Goal: Information Seeking & Learning: Learn about a topic

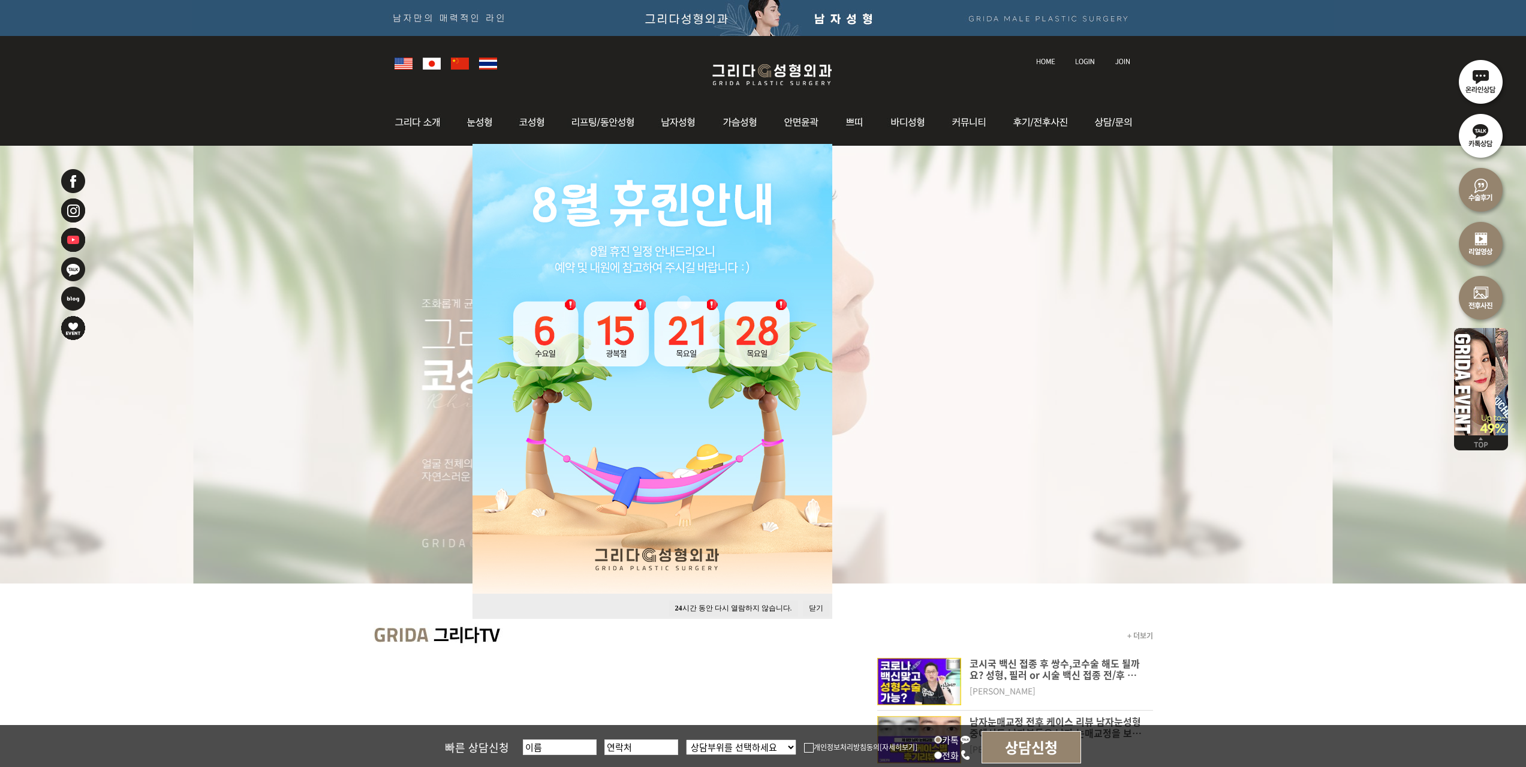
click at [809, 607] on button "닫기" at bounding box center [816, 608] width 26 height 16
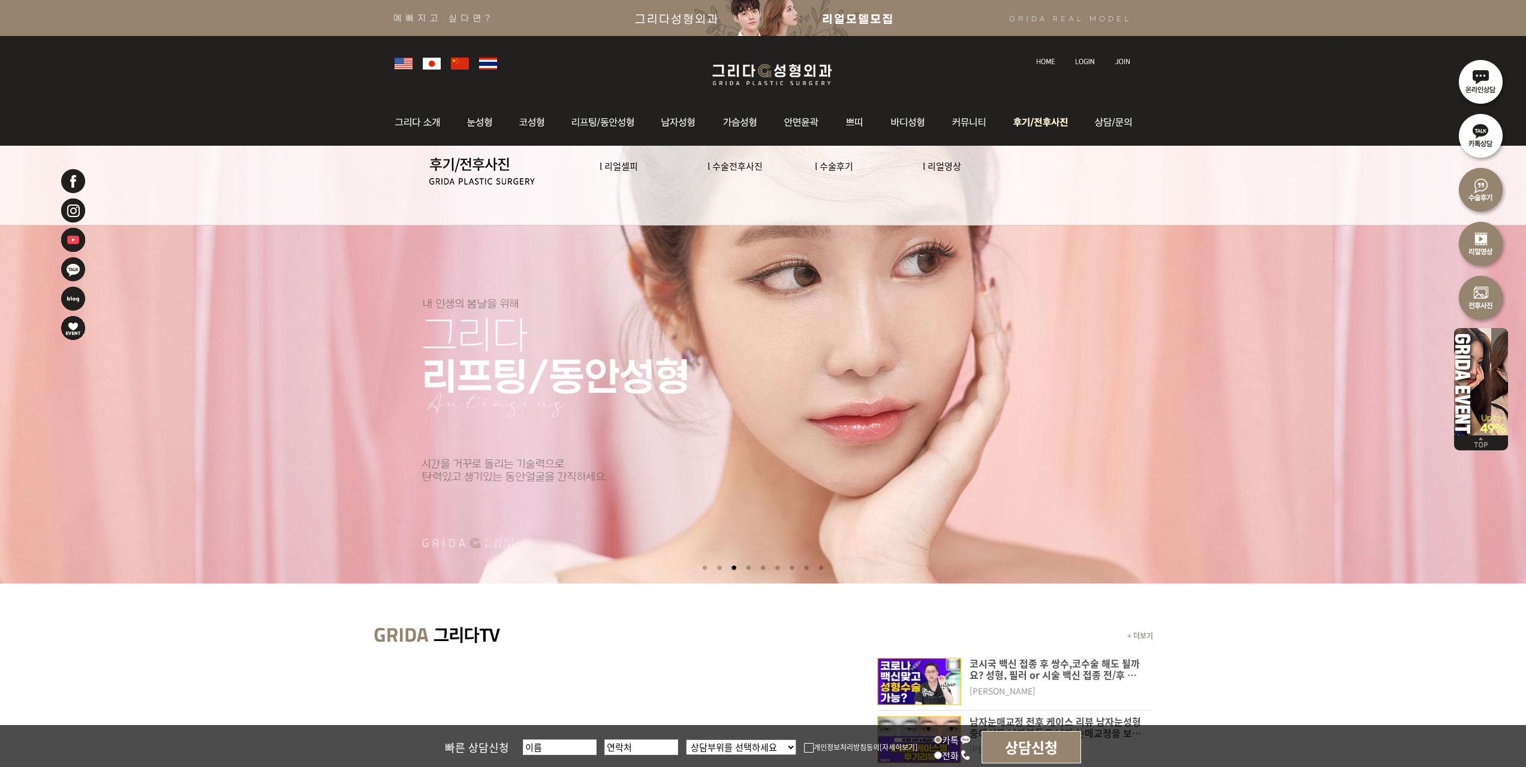
click at [756, 170] on link "l 수술전후사진" at bounding box center [734, 165] width 55 height 13
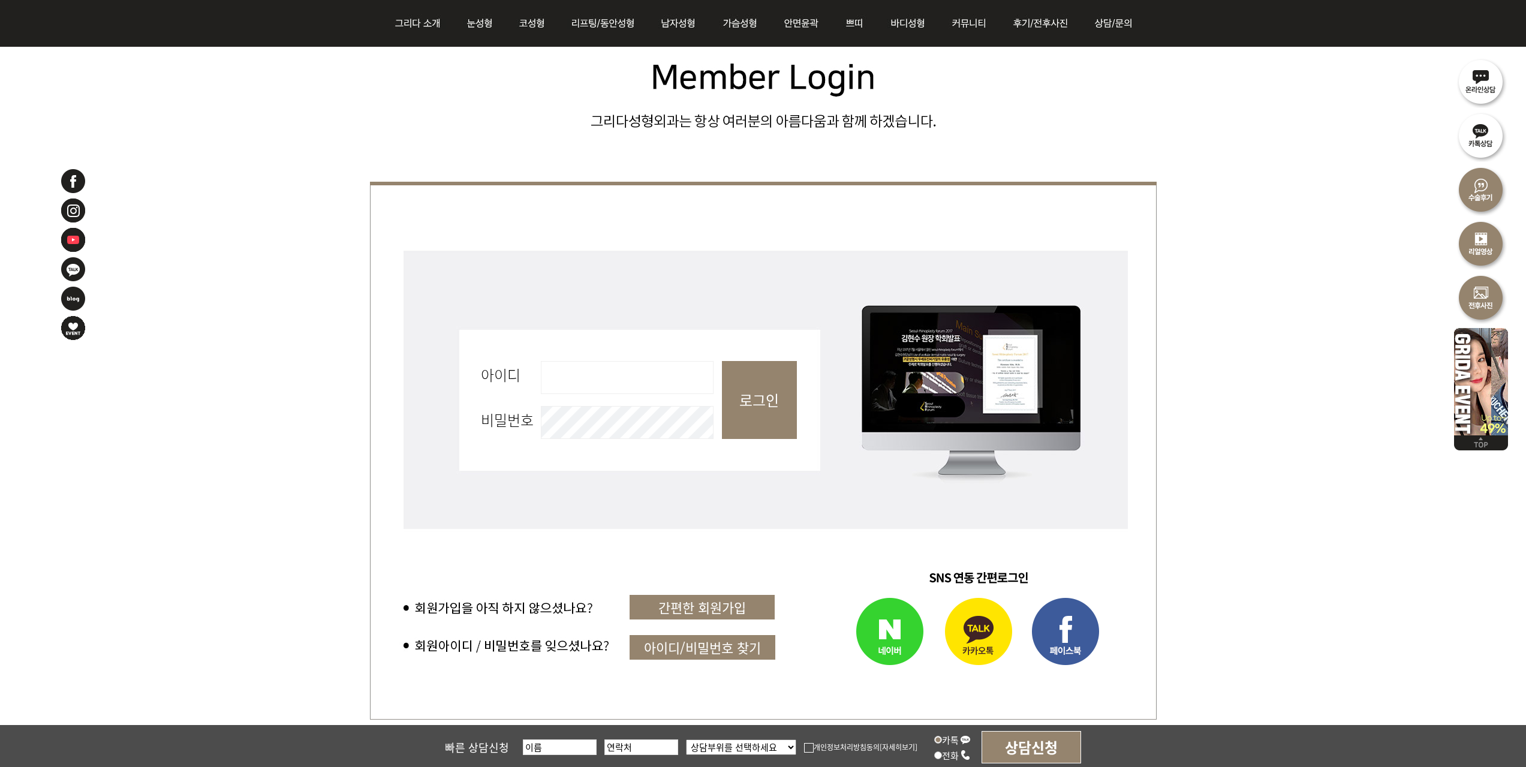
scroll to position [420, 0]
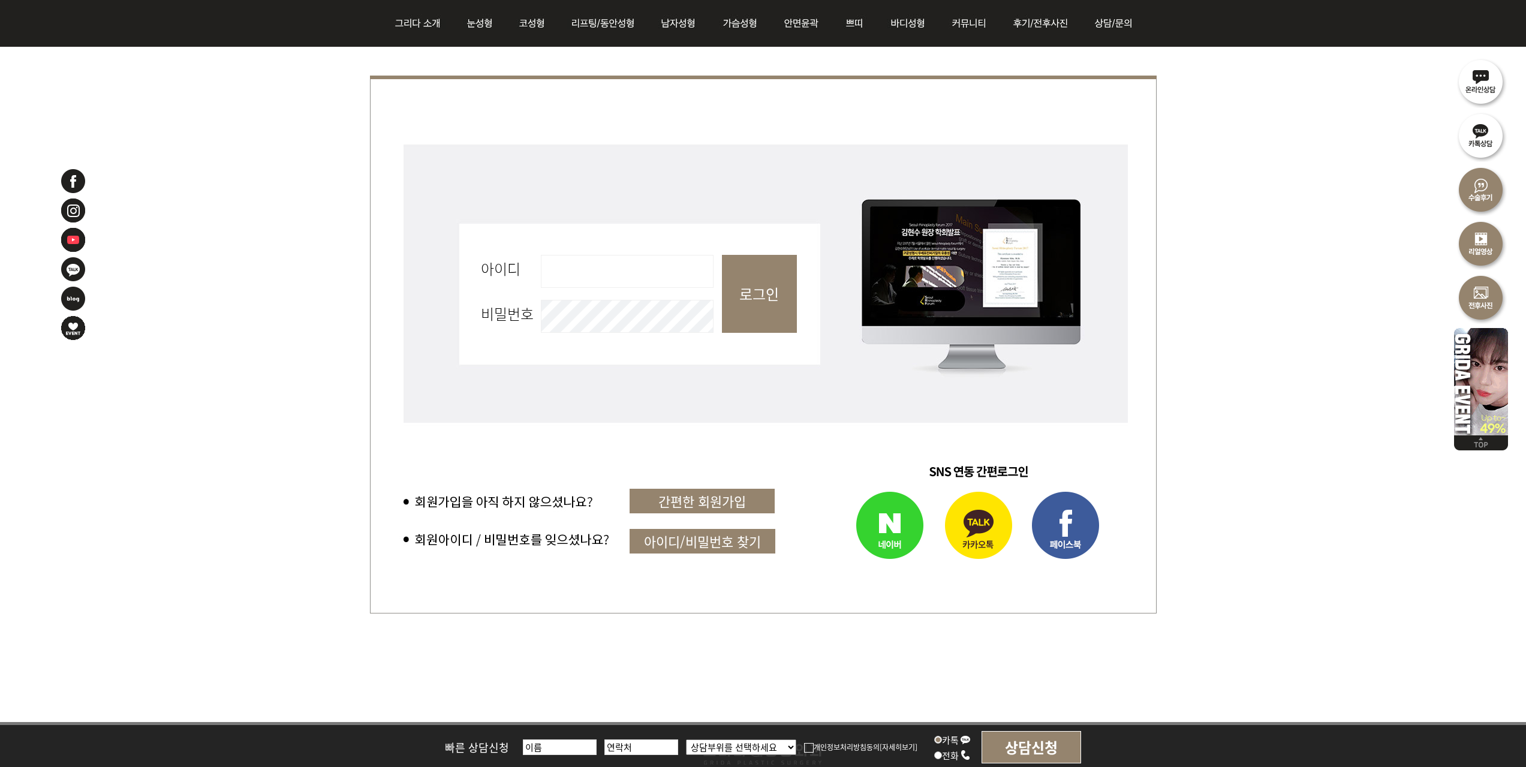
click at [996, 517] on img at bounding box center [979, 526] width 87 height 85
click at [993, 525] on img at bounding box center [979, 526] width 87 height 85
click at [895, 537] on img at bounding box center [868, 526] width 136 height 85
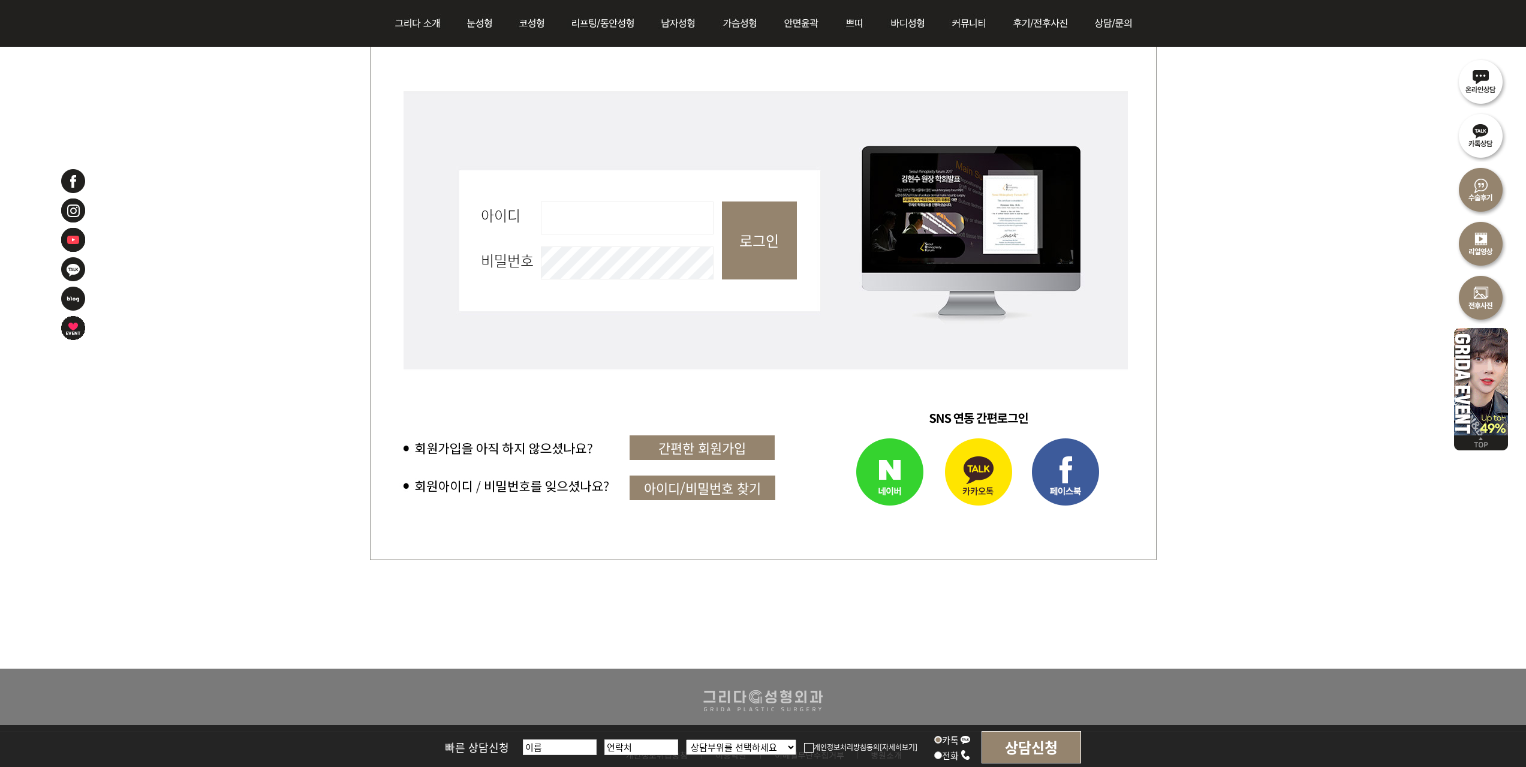
scroll to position [480, 0]
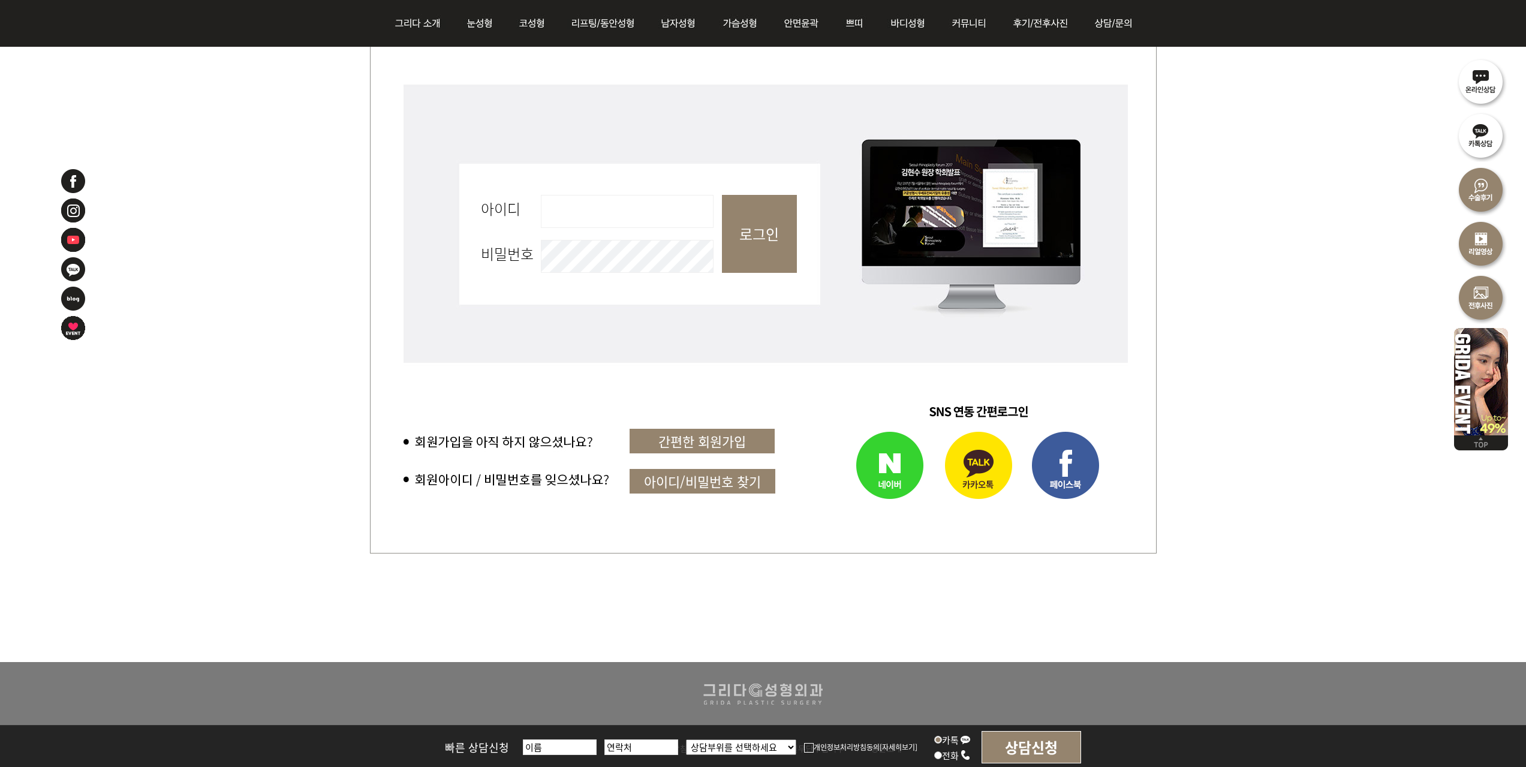
click at [715, 435] on link "간편한 회원가입" at bounding box center [701, 441] width 145 height 25
click at [992, 471] on img at bounding box center [979, 466] width 87 height 85
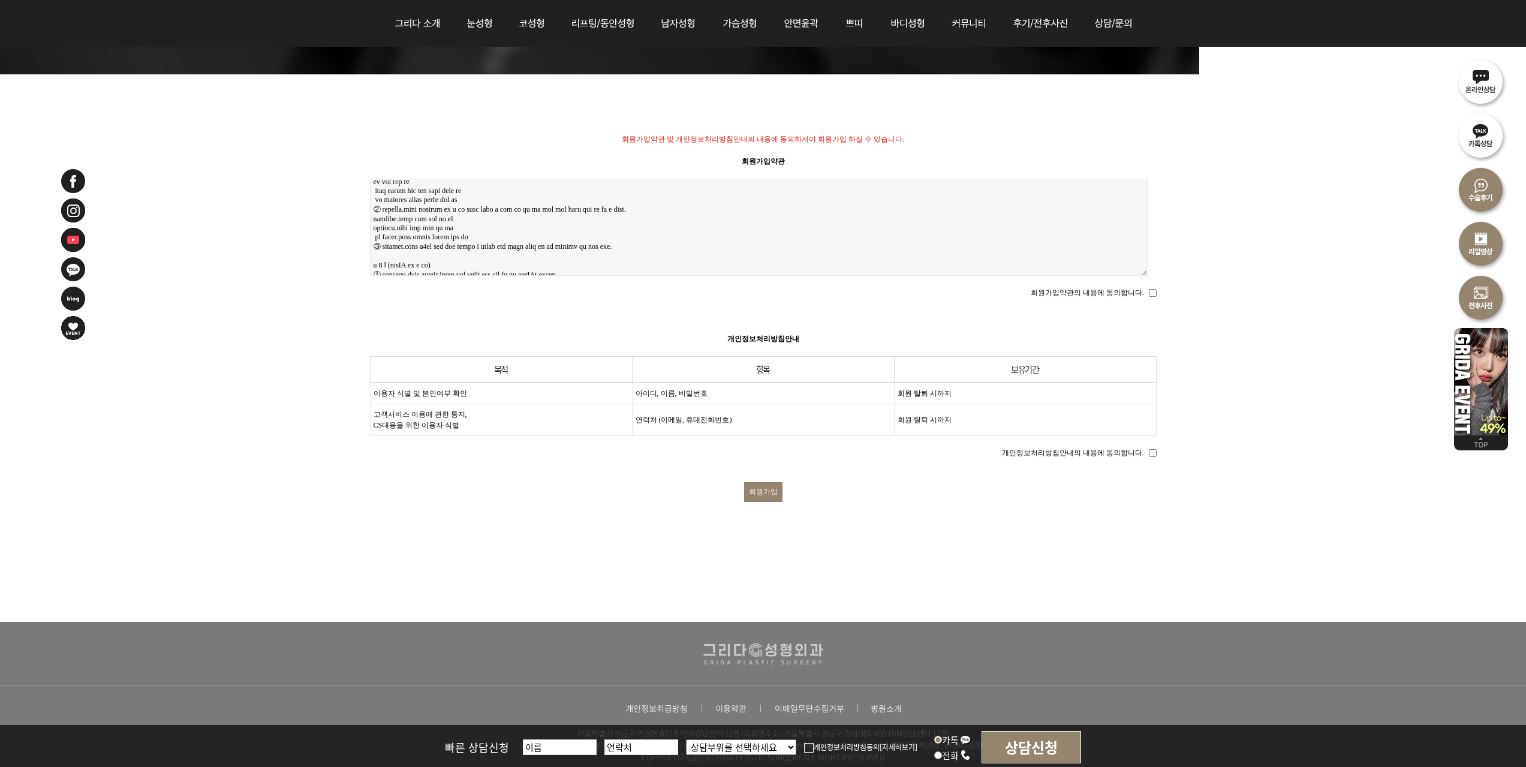
scroll to position [240, 0]
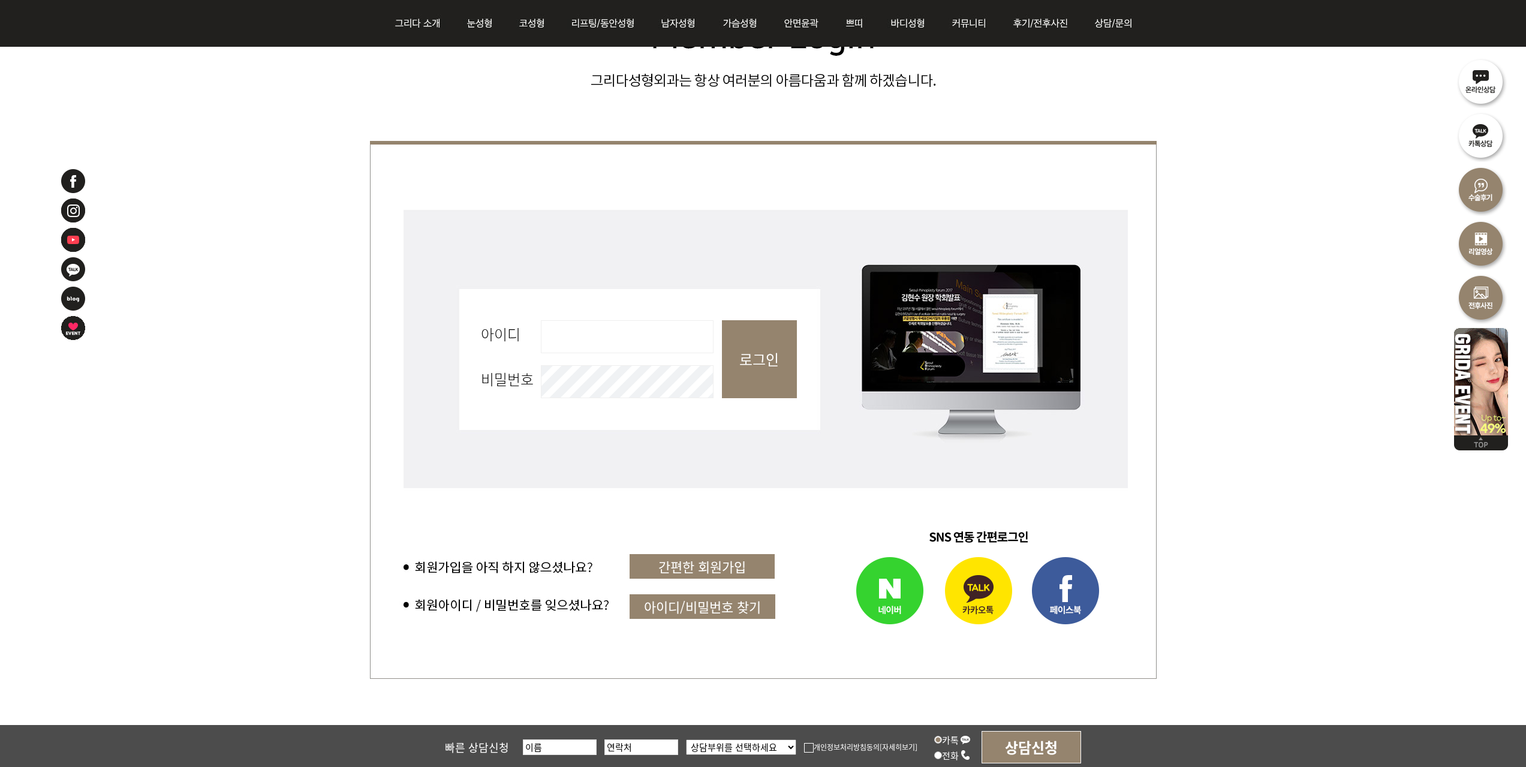
scroll to position [360, 0]
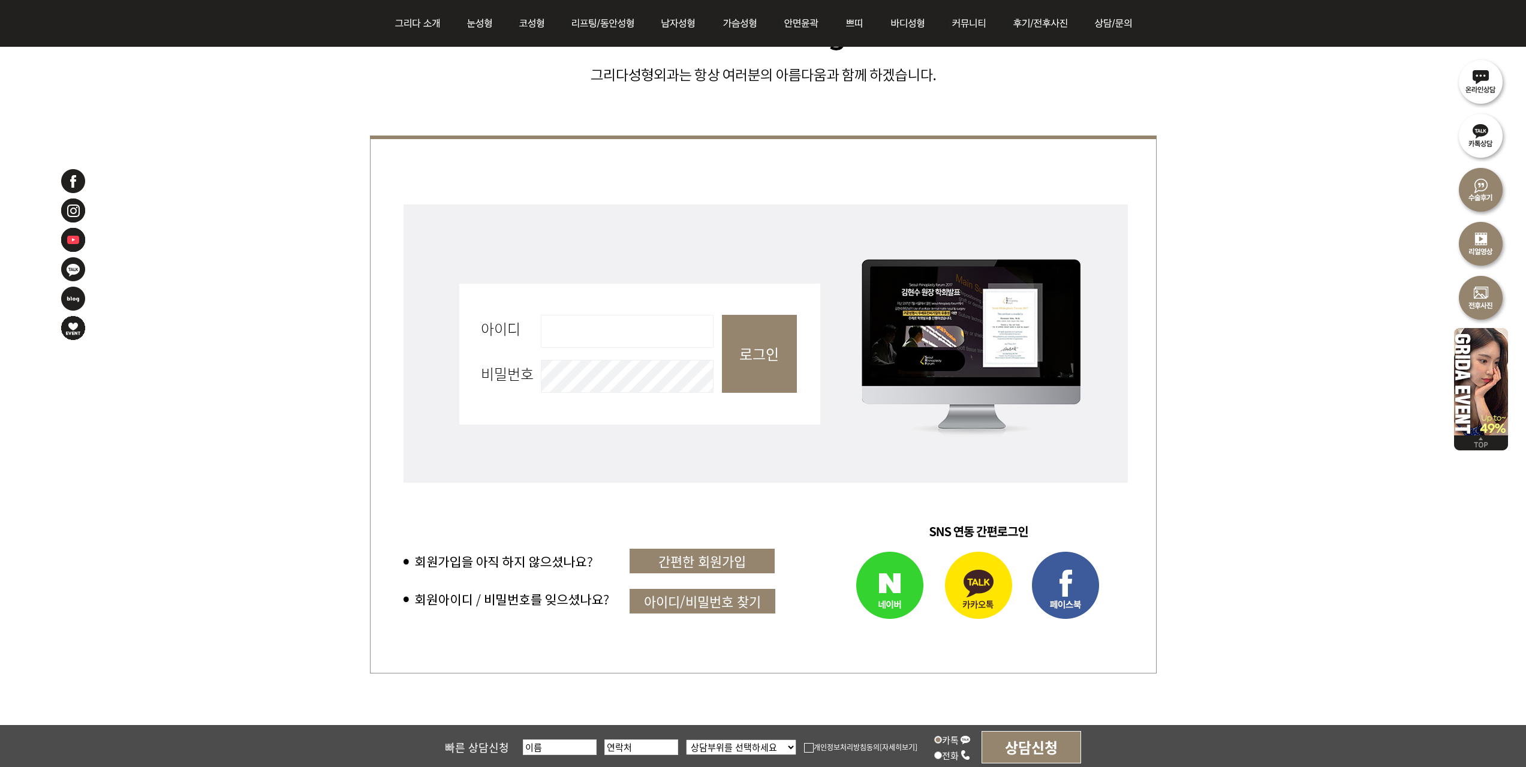
click at [1004, 589] on img at bounding box center [979, 586] width 87 height 85
